Goal: Information Seeking & Learning: Learn about a topic

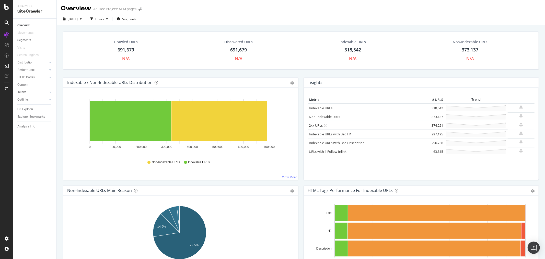
click at [30, 64] on div "Distribution" at bounding box center [25, 62] width 16 height 5
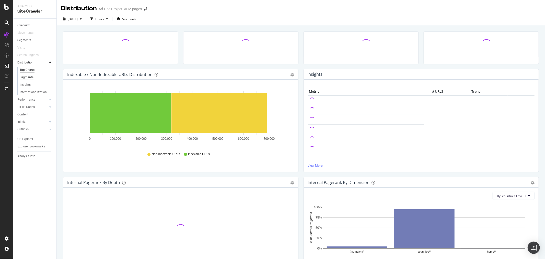
click at [31, 77] on div "Segments" at bounding box center [27, 77] width 14 height 5
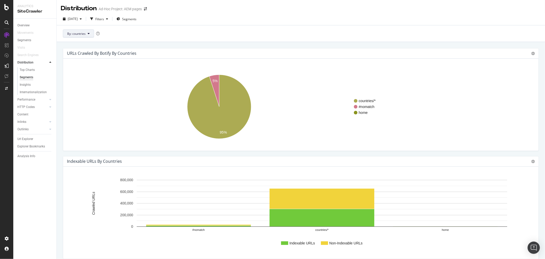
click at [90, 33] on button "By: countries" at bounding box center [78, 33] width 31 height 8
click at [81, 59] on span "pagetype" at bounding box center [94, 61] width 55 height 5
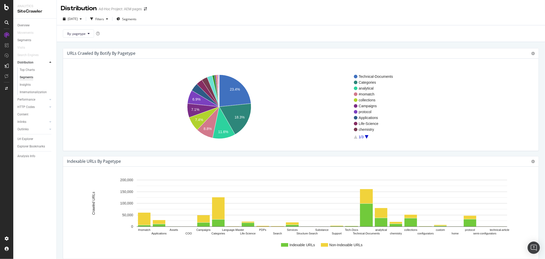
click at [366, 136] on icon "A chart." at bounding box center [367, 137] width 4 height 4
click at [367, 137] on icon "A chart." at bounding box center [367, 137] width 4 height 4
click at [356, 138] on icon "A chart." at bounding box center [356, 137] width 4 height 4
click at [356, 137] on icon "A chart." at bounding box center [356, 137] width 4 height 4
click at [366, 136] on icon "A chart." at bounding box center [367, 137] width 4 height 4
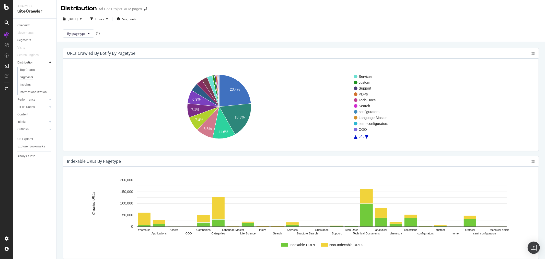
click at [367, 136] on icon "A chart." at bounding box center [367, 137] width 4 height 4
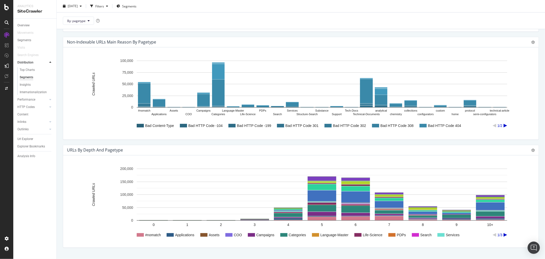
scroll to position [199, 0]
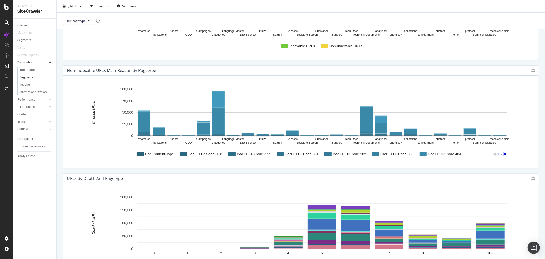
click at [257, 154] on text "Bad HTTP Code -199" at bounding box center [254, 154] width 34 height 4
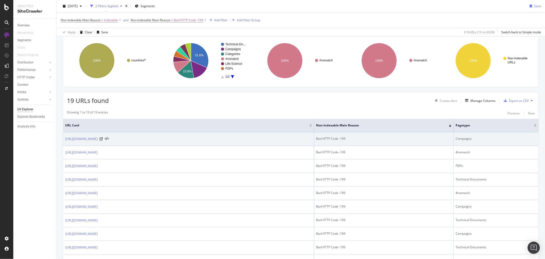
scroll to position [85, 0]
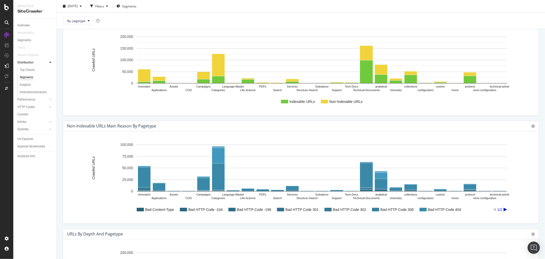
scroll to position [170, 0]
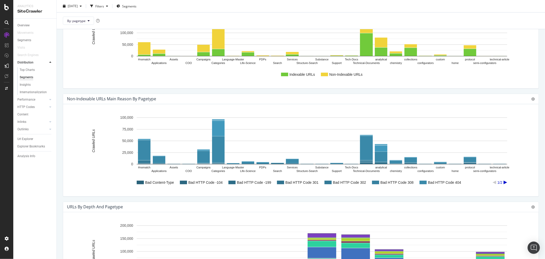
click at [505, 182] on icon "A chart." at bounding box center [506, 182] width 4 height 4
click at [495, 183] on icon "A chart." at bounding box center [495, 182] width 4 height 4
click at [531, 100] on icon at bounding box center [533, 99] width 4 height 4
click at [508, 129] on span "Table" at bounding box center [516, 126] width 46 height 7
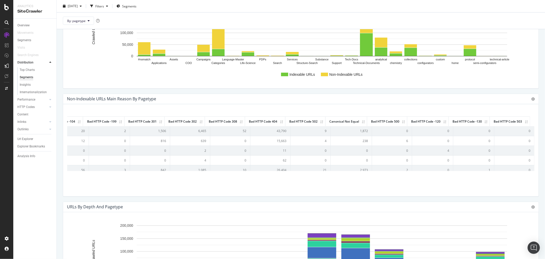
scroll to position [0, 0]
click at [531, 98] on icon at bounding box center [533, 99] width 4 height 4
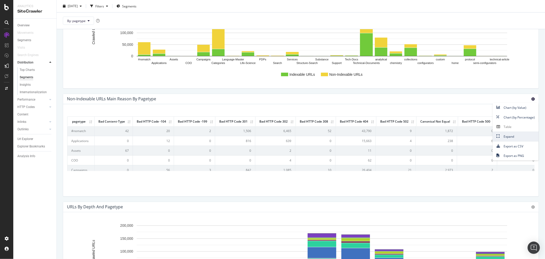
click at [507, 137] on span "Expand" at bounding box center [516, 136] width 46 height 7
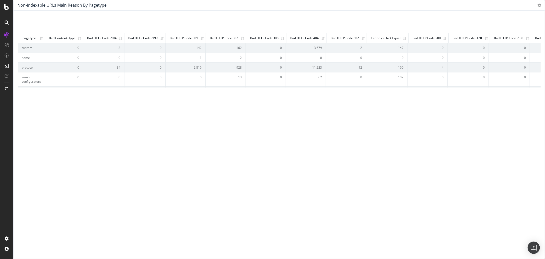
scroll to position [226, 0]
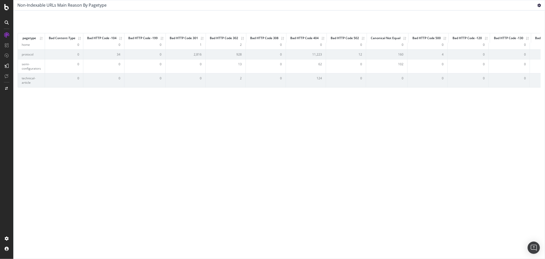
click at [539, 5] on icon at bounding box center [539, 6] width 4 height 4
click at [521, 42] on span "Contract" at bounding box center [522, 42] width 46 height 7
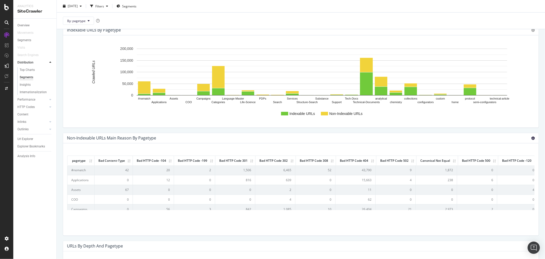
click at [531, 138] on icon at bounding box center [533, 138] width 4 height 4
click at [514, 185] on span "Export as CSV" at bounding box center [516, 185] width 46 height 7
